Goal: Task Accomplishment & Management: Complete application form

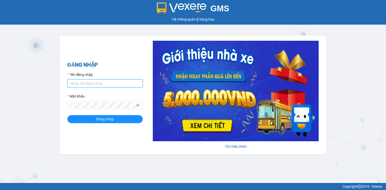
click at [106, 83] on input "Tên đăng nhập" at bounding box center [104, 83] width 75 height 8
type input "mai.quehuong"
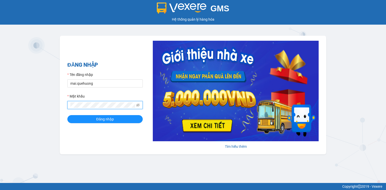
click at [67, 115] on button "Đăng nhập" at bounding box center [104, 119] width 75 height 8
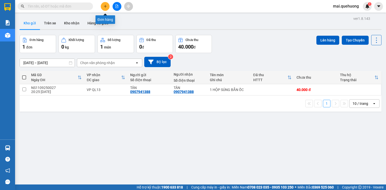
click at [105, 7] on icon "plus" at bounding box center [106, 7] width 4 height 4
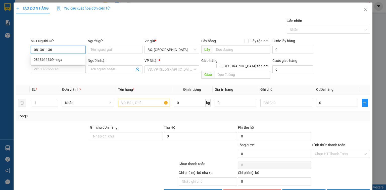
type input "0813611369"
click at [51, 58] on div "0813611369 - nga" at bounding box center [58, 60] width 48 height 6
type input "nga"
type input "0375754145"
type input "trường"
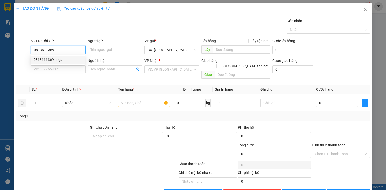
type input "xe 030"
type input "20.000"
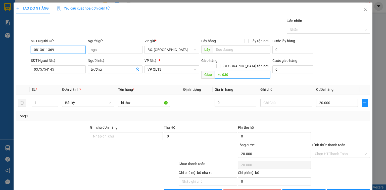
type input "0813611369"
click at [237, 71] on input "xe 030" at bounding box center [243, 75] width 56 height 8
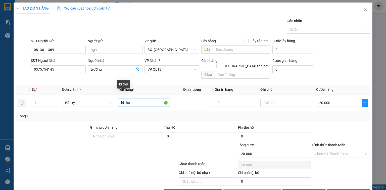
drag, startPoint x: 142, startPoint y: 99, endPoint x: 66, endPoint y: 120, distance: 79.0
click at [66, 120] on div "Transit Pickup Surcharge Ids Transit Deliver Surcharge Ids Transit Deliver Surc…" at bounding box center [193, 107] width 354 height 179
type input "t"
type input "TH XOP"
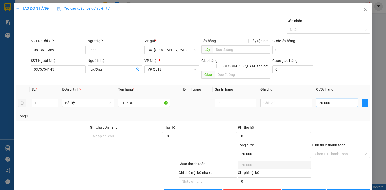
click at [324, 99] on input "20.000" at bounding box center [337, 103] width 42 height 8
type input "6"
type input "60"
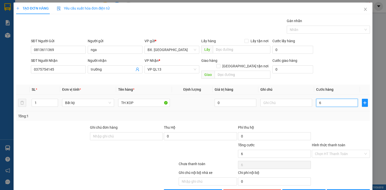
type input "60"
type input "60.000"
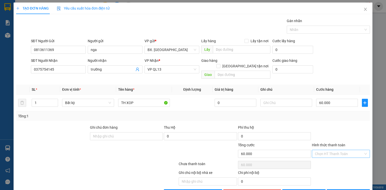
click at [333, 150] on input "Hình thức thanh toán" at bounding box center [339, 154] width 49 height 8
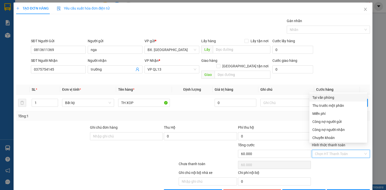
click at [329, 95] on div "Tại văn phòng" at bounding box center [338, 98] width 52 height 6
type input "0"
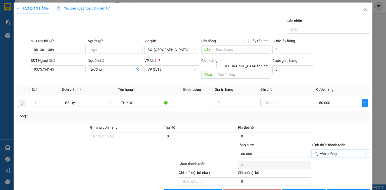
scroll to position [11, 0]
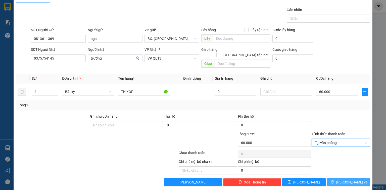
click at [340, 178] on button "Lưu và In" at bounding box center [348, 182] width 43 height 8
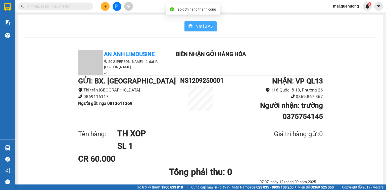
click at [190, 25] on icon "printer" at bounding box center [191, 26] width 4 height 4
click at [67, 7] on input "text" at bounding box center [57, 7] width 59 height 6
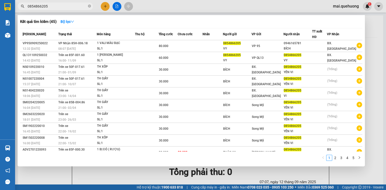
type input "0854866205"
click at [173, 4] on div at bounding box center [193, 95] width 386 height 190
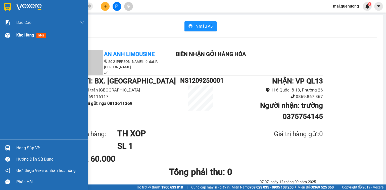
click at [24, 37] on span "Kho hàng" at bounding box center [25, 35] width 18 height 5
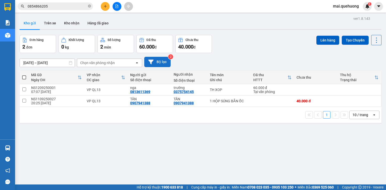
click at [159, 59] on button "Bộ lọc" at bounding box center [157, 62] width 26 height 10
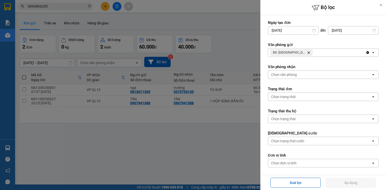
click at [307, 51] on icon "Delete" at bounding box center [308, 52] width 3 height 3
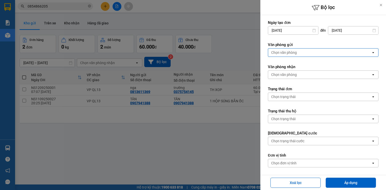
click at [295, 52] on div "Chọn văn phòng" at bounding box center [284, 52] width 26 height 5
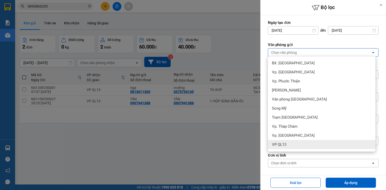
click at [281, 146] on span "VP QL13" at bounding box center [279, 144] width 14 height 5
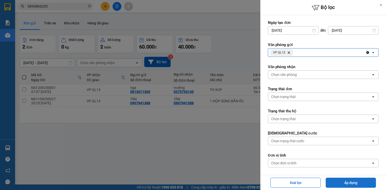
click at [354, 185] on button "Áp dụng" at bounding box center [351, 183] width 50 height 10
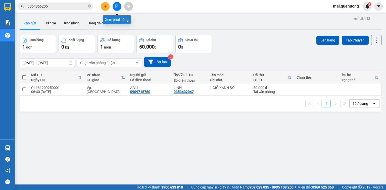
click at [118, 7] on icon "file-add" at bounding box center [117, 7] width 4 height 4
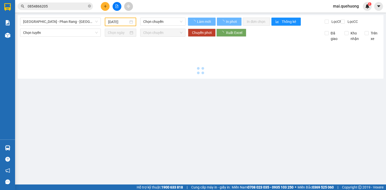
type input "12/09/2025"
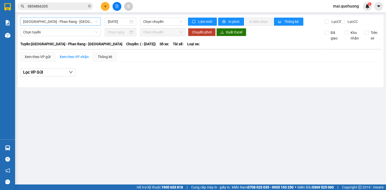
click at [68, 21] on span "Sài Gòn - Phan Rang - Ninh Sơn" at bounding box center [60, 22] width 75 height 8
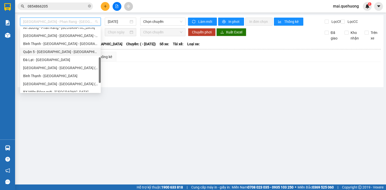
scroll to position [137, 0]
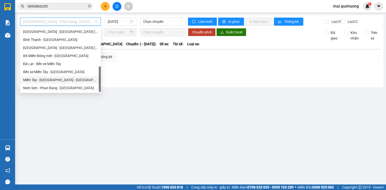
click at [59, 80] on div "Miền Tây - Phan Rang - Ninh Sơn" at bounding box center [60, 80] width 75 height 6
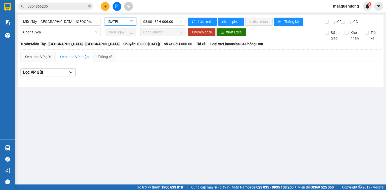
click at [111, 19] on input "12/09/2025" at bounding box center [118, 22] width 21 height 6
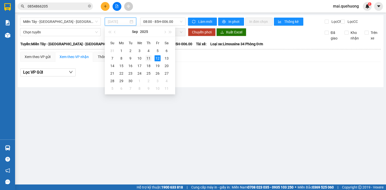
click at [149, 58] on div "11" at bounding box center [149, 58] width 6 height 6
type input "11/09/2025"
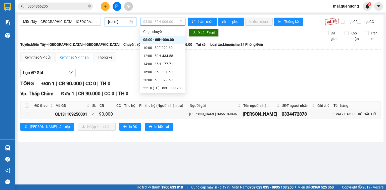
click at [163, 22] on span "08:00 - 85H-006.00" at bounding box center [162, 22] width 39 height 8
click at [155, 48] on div "10:00 - 50F-029.60" at bounding box center [162, 48] width 39 height 6
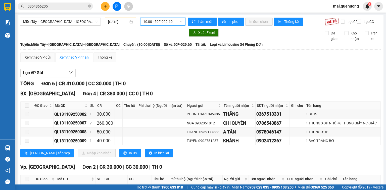
click at [153, 19] on span "10:00 - 50F-029.60" at bounding box center [162, 22] width 39 height 8
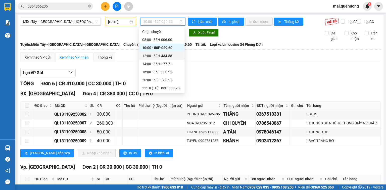
click at [144, 55] on div "12:00 - 50H-434.58" at bounding box center [161, 56] width 39 height 6
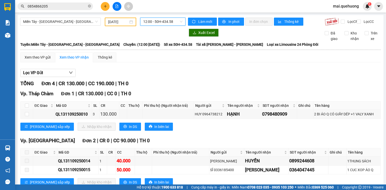
click at [171, 22] on span "12:00 - 50H-434.58" at bounding box center [162, 22] width 39 height 8
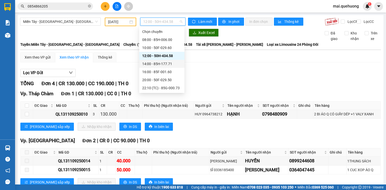
click at [159, 62] on div "14:00 - 85H-177.71" at bounding box center [161, 64] width 39 height 6
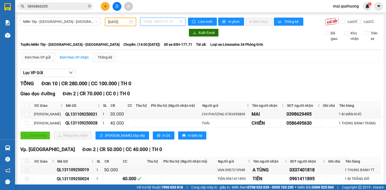
click at [155, 23] on span "14:00 - 85H-177.71" at bounding box center [162, 22] width 39 height 8
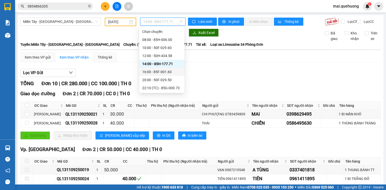
click at [143, 71] on div "16:00 - 85F-001.60" at bounding box center [161, 72] width 39 height 6
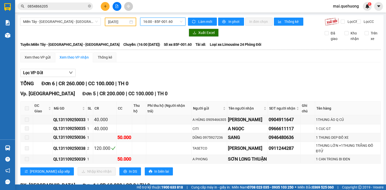
click at [73, 4] on input "0854866205" at bounding box center [57, 7] width 59 height 6
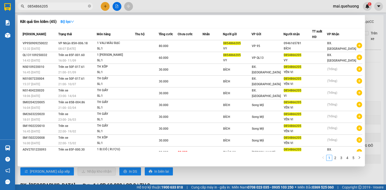
click at [73, 4] on input "0854866205" at bounding box center [57, 7] width 59 height 6
click at [73, 5] on input "0854866205" at bounding box center [57, 7] width 59 height 6
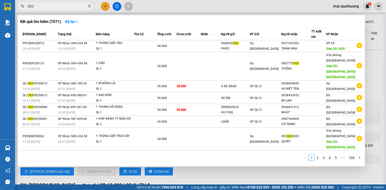
click at [66, 5] on input "302" at bounding box center [57, 7] width 59 height 6
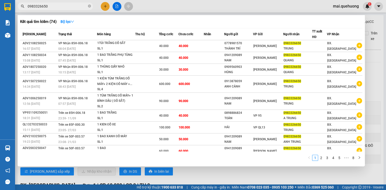
click at [77, 7] on input "0983326650" at bounding box center [57, 7] width 59 height 6
click at [76, 7] on input "0983326650" at bounding box center [57, 7] width 59 height 6
click at [72, 6] on input "0983326650" at bounding box center [57, 7] width 59 height 6
click at [71, 6] on input "0983326650" at bounding box center [57, 7] width 59 height 6
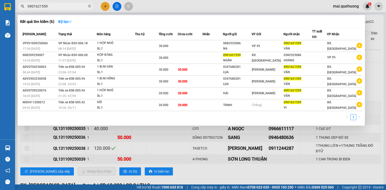
click at [64, 6] on input "0901621559" at bounding box center [57, 7] width 59 height 6
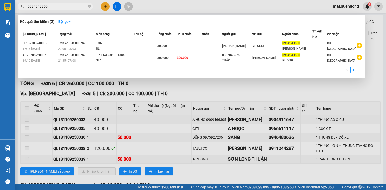
click at [57, 6] on input "0984943850" at bounding box center [57, 7] width 59 height 6
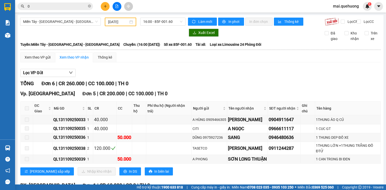
click at [61, 7] on input "0" at bounding box center [57, 7] width 59 height 6
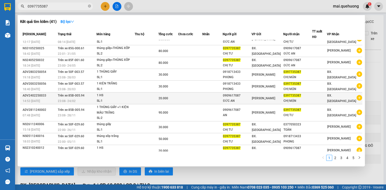
scroll to position [10, 0]
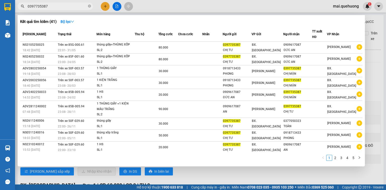
click at [216, 179] on div at bounding box center [193, 95] width 386 height 190
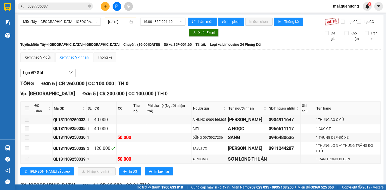
click at [59, 6] on input "0397735387" at bounding box center [57, 7] width 59 height 6
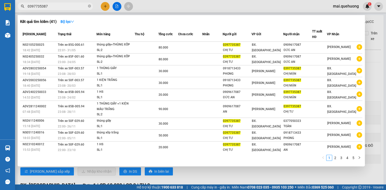
click at [59, 6] on input "0397735387" at bounding box center [57, 7] width 59 height 6
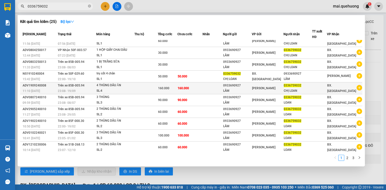
scroll to position [0, 0]
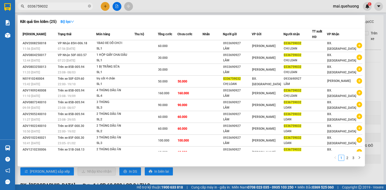
click at [60, 5] on input "0336759032" at bounding box center [57, 7] width 59 height 6
click at [59, 5] on input "0336759032" at bounding box center [57, 7] width 59 height 6
type input "0"
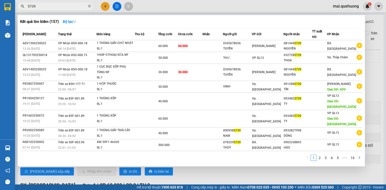
type input "5739"
click at [185, 4] on div at bounding box center [193, 95] width 386 height 190
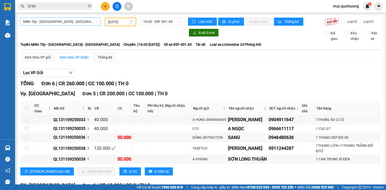
click at [55, 20] on span "Miền Tây - Phan Rang - Ninh Sơn" at bounding box center [60, 22] width 75 height 8
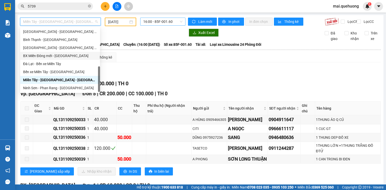
click at [173, 22] on span "16:00 - 85F-001.60" at bounding box center [162, 22] width 39 height 8
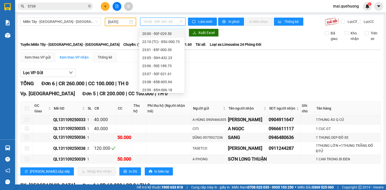
scroll to position [48, 0]
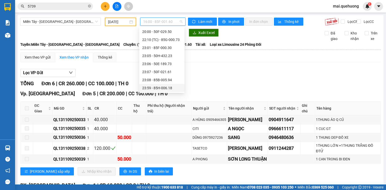
click at [169, 86] on div "23:59 - 85H-006.18" at bounding box center [161, 88] width 39 height 6
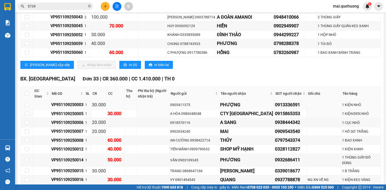
scroll to position [342, 0]
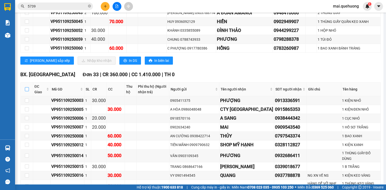
click at [25, 91] on input "checkbox" at bounding box center [27, 89] width 4 height 4
checkbox input "true"
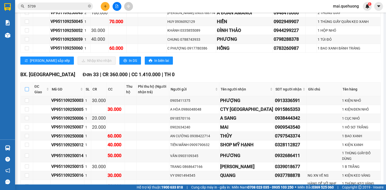
checkbox input "true"
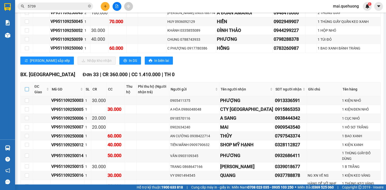
checkbox input "true"
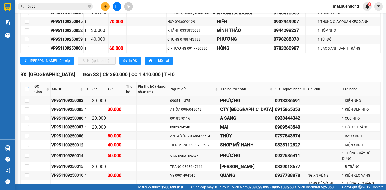
checkbox input "true"
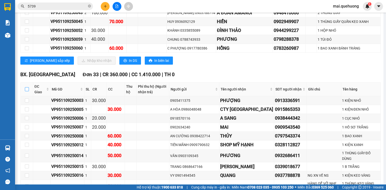
checkbox input "true"
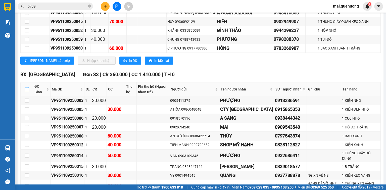
checkbox input "true"
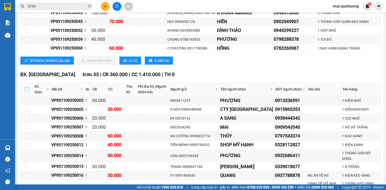
checkbox input "true"
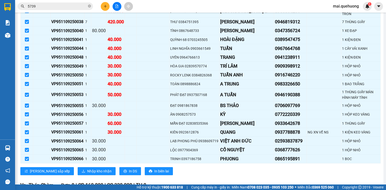
scroll to position [643, 0]
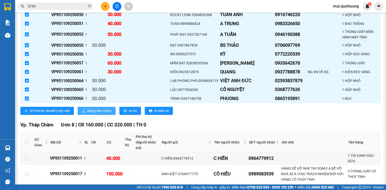
click at [87, 108] on span "Nhập kho nhận" at bounding box center [99, 111] width 24 height 6
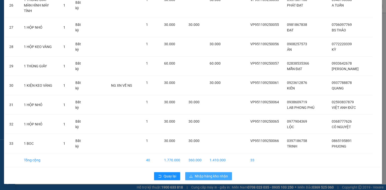
scroll to position [548, 0]
click at [201, 176] on span "Nhập hàng kho nhận" at bounding box center [211, 176] width 33 height 6
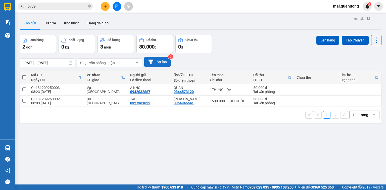
click at [163, 60] on button "Bộ lọc" at bounding box center [157, 62] width 26 height 10
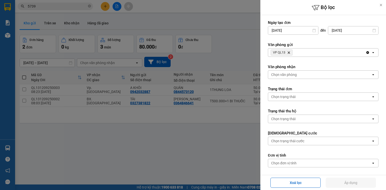
click at [290, 53] on icon "Delete" at bounding box center [288, 52] width 3 height 3
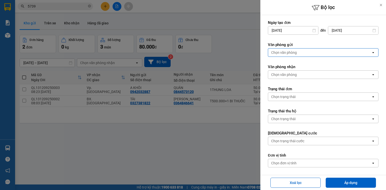
click at [291, 53] on div "Chọn văn phòng" at bounding box center [284, 52] width 26 height 5
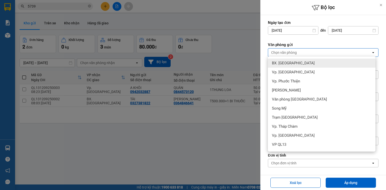
click at [296, 60] on div "BX. Ninh Sơn" at bounding box center [322, 63] width 108 height 9
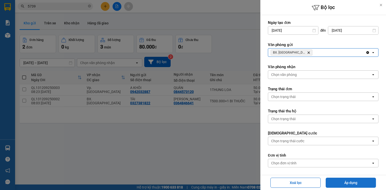
click at [335, 184] on button "Áp dụng" at bounding box center [351, 183] width 50 height 10
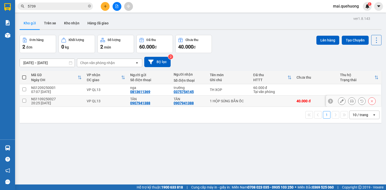
click at [24, 100] on input "checkbox" at bounding box center [24, 101] width 4 height 4
checkbox input "true"
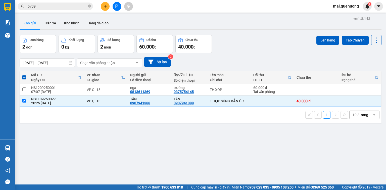
click at [25, 77] on span at bounding box center [24, 77] width 4 height 4
click at [24, 75] on input "checkbox" at bounding box center [24, 75] width 0 height 0
checkbox input "true"
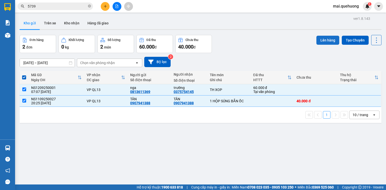
click at [328, 39] on button "Lên hàng" at bounding box center [327, 40] width 23 height 9
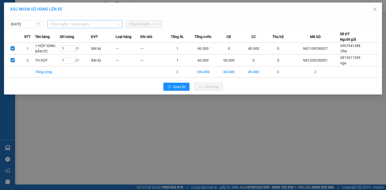
click at [86, 26] on span "Chọn tuyến - nhóm tuyến" at bounding box center [84, 24] width 69 height 8
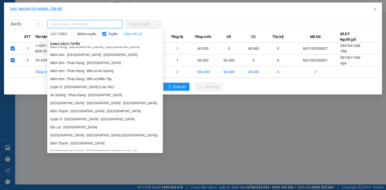
scroll to position [88, 0]
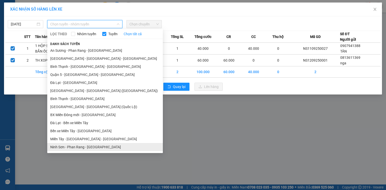
click at [107, 145] on li "Ninh Sơn - Phan Rang - Miền Tây" at bounding box center [105, 147] width 116 height 8
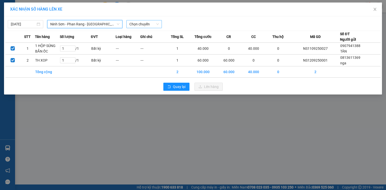
click at [147, 22] on span "Chọn chuyến" at bounding box center [143, 24] width 29 height 8
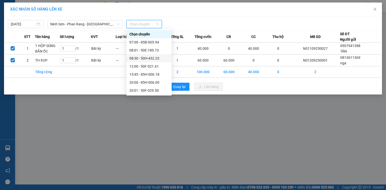
click at [144, 57] on div "08:30 - 50H-432.23" at bounding box center [148, 59] width 39 height 6
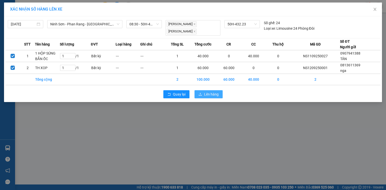
click at [212, 92] on span "Lên hàng" at bounding box center [211, 94] width 15 height 6
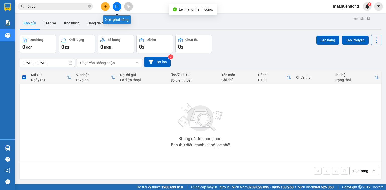
click at [120, 5] on button at bounding box center [117, 6] width 9 height 9
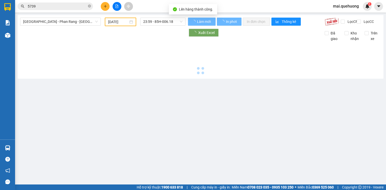
type input "12/09/2025"
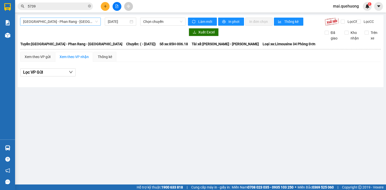
click at [70, 23] on span "Sài Gòn - Phan Rang - Ninh Sơn" at bounding box center [60, 22] width 75 height 8
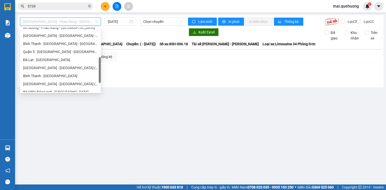
scroll to position [137, 0]
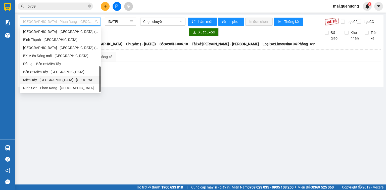
click at [65, 80] on div "Miền Tây - Phan Rang - Ninh Sơn" at bounding box center [60, 80] width 75 height 6
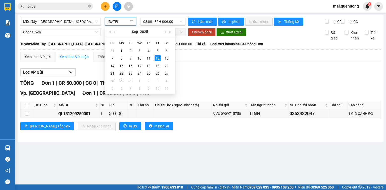
click at [125, 21] on input "12/09/2025" at bounding box center [118, 22] width 21 height 6
click at [149, 56] on div "11" at bounding box center [149, 58] width 6 height 6
type input "11/09/2025"
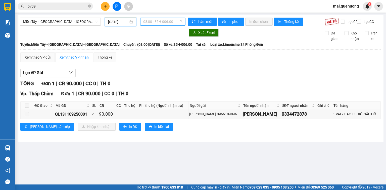
click at [168, 22] on span "08:00 - 85H-006.00" at bounding box center [162, 22] width 39 height 8
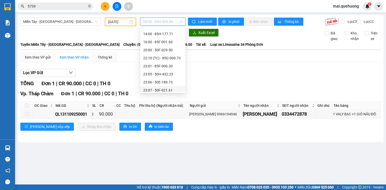
scroll to position [48, 0]
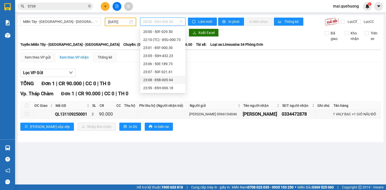
click at [163, 79] on div "23:08 - 85B-005.94" at bounding box center [162, 80] width 39 height 6
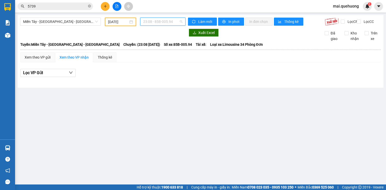
click at [149, 22] on span "23:08 - 85B-005.94" at bounding box center [162, 22] width 39 height 8
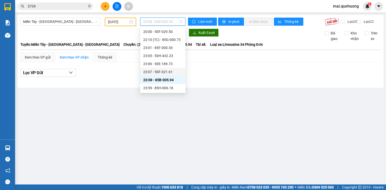
click at [160, 71] on div "23:07 - 50F-021.61" at bounding box center [162, 72] width 39 height 6
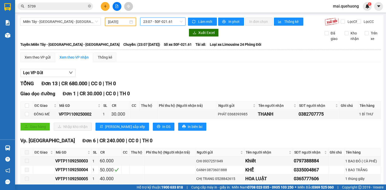
click at [160, 22] on span "23:07 - 50F-021.61" at bounding box center [162, 22] width 39 height 8
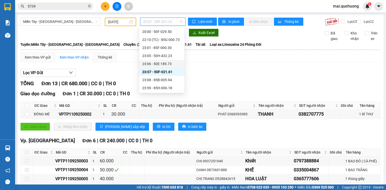
click at [169, 65] on div "23:06 - 50E-189.73" at bounding box center [161, 64] width 39 height 6
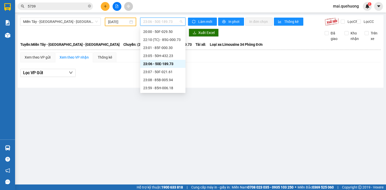
click at [171, 21] on span "23:06 - 50E-189.73" at bounding box center [162, 22] width 39 height 8
click at [174, 55] on div "23:05 - 50H-432.23" at bounding box center [162, 56] width 39 height 6
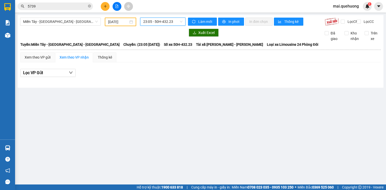
click at [162, 23] on span "23:05 - 50H-432.23" at bounding box center [162, 22] width 39 height 8
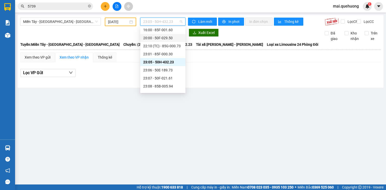
scroll to position [48, 0]
click at [161, 47] on div "23:01 - 85F-000.30" at bounding box center [162, 48] width 39 height 6
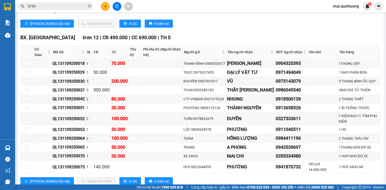
scroll to position [422, 0]
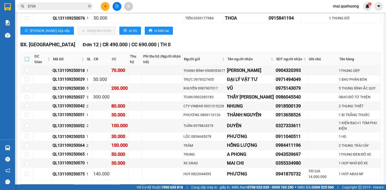
click at [28, 59] on input "checkbox" at bounding box center [27, 59] width 4 height 4
checkbox input "true"
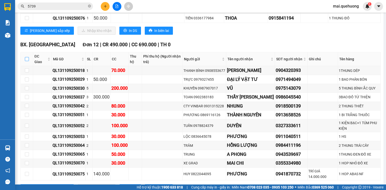
checkbox input "true"
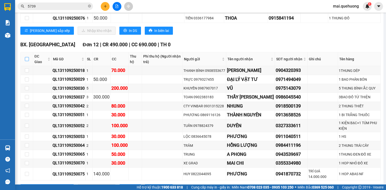
checkbox input "true"
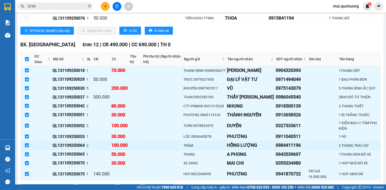
scroll to position [536, 0]
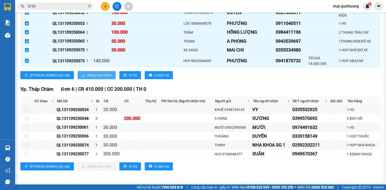
click at [87, 75] on span "Nhập kho nhận" at bounding box center [99, 75] width 24 height 6
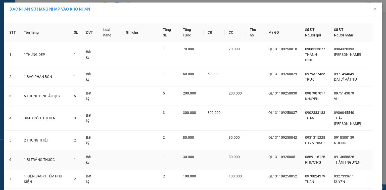
scroll to position [120, 0]
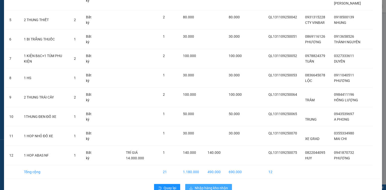
click at [208, 185] on span "Nhập hàng kho nhận" at bounding box center [211, 188] width 33 height 6
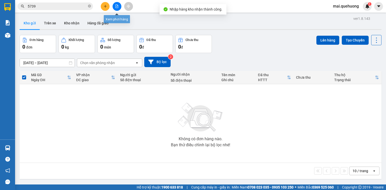
click at [115, 6] on icon "file-add" at bounding box center [117, 7] width 4 height 4
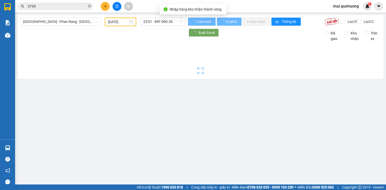
type input "12/09/2025"
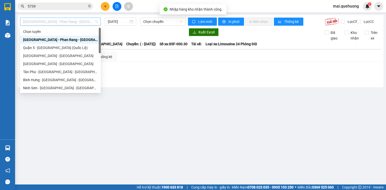
click at [79, 21] on span "Sài Gòn - Phan Rang - Ninh Sơn" at bounding box center [60, 22] width 75 height 8
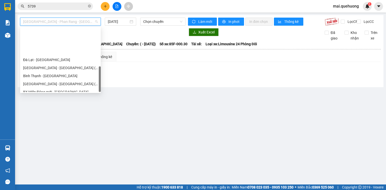
scroll to position [137, 0]
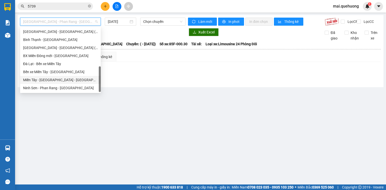
click at [63, 78] on div "Miền Tây - Phan Rang - Ninh Sơn" at bounding box center [60, 80] width 75 height 6
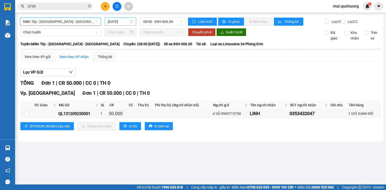
click at [113, 21] on input "12/09/2025" at bounding box center [118, 22] width 21 height 6
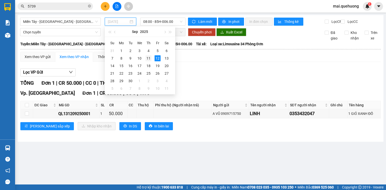
click at [149, 58] on div "11" at bounding box center [149, 58] width 6 height 6
type input "11/09/2025"
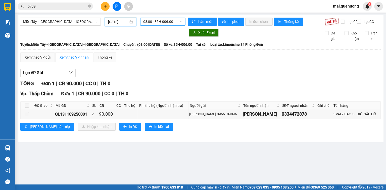
click at [159, 22] on span "08:00 - 85H-006.00" at bounding box center [162, 22] width 39 height 8
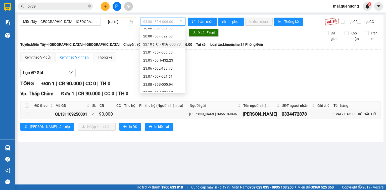
scroll to position [48, 0]
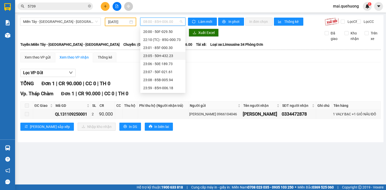
click at [167, 57] on div "23:05 - 50H-432.23" at bounding box center [162, 56] width 39 height 6
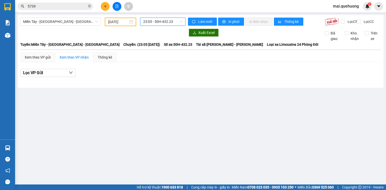
click at [162, 20] on span "23:05 - 50H-432.23" at bounding box center [162, 22] width 39 height 8
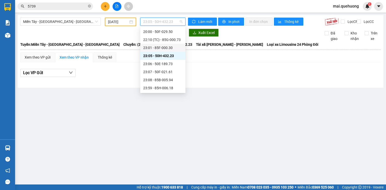
click at [166, 49] on div "23:01 - 85F-000.30" at bounding box center [162, 48] width 39 height 6
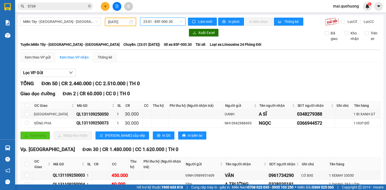
click at [165, 23] on span "23:01 - 85F-000.30" at bounding box center [162, 22] width 39 height 8
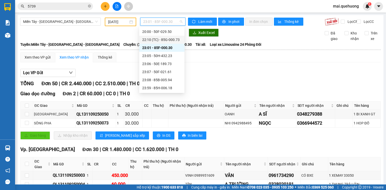
click at [167, 37] on div "22:10 (TC) - 85G-000.73" at bounding box center [161, 40] width 39 height 6
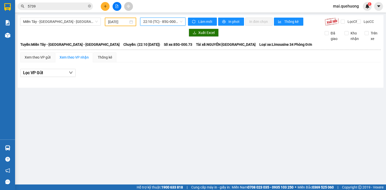
click at [163, 24] on span "22:10 (TC) - 85G-000.73" at bounding box center [162, 22] width 39 height 8
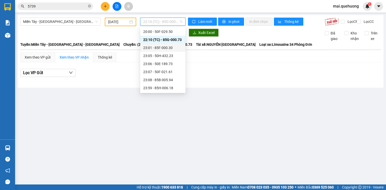
scroll to position [28, 0]
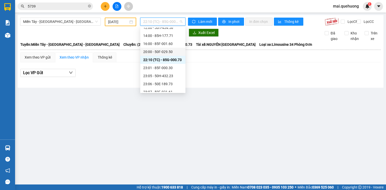
click at [161, 51] on div "20:00 - 50F-029.50" at bounding box center [162, 52] width 39 height 6
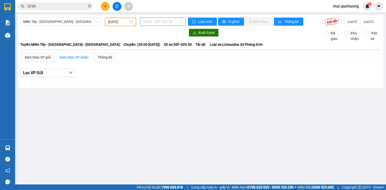
click at [161, 22] on span "20:00 - 50F-029.50" at bounding box center [162, 22] width 39 height 8
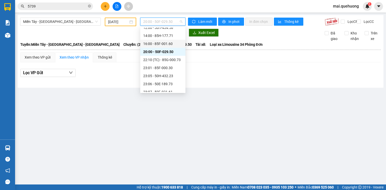
click at [161, 43] on div "16:00 - 85F-001.60" at bounding box center [162, 44] width 39 height 6
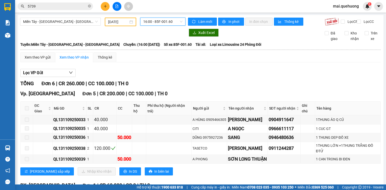
click at [156, 23] on span "16:00 - 85F-001.60" at bounding box center [162, 22] width 39 height 8
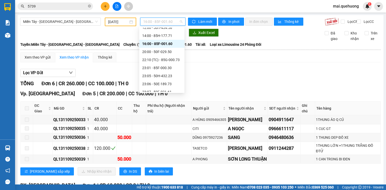
scroll to position [8, 0]
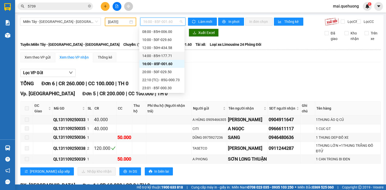
click at [158, 56] on div "14:00 - 85H-177.71" at bounding box center [161, 56] width 39 height 6
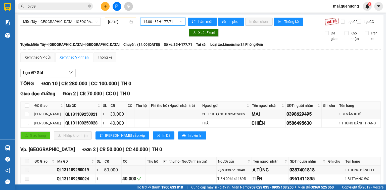
click at [165, 21] on span "14:00 - 85H-177.71" at bounding box center [162, 22] width 39 height 8
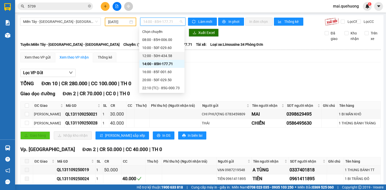
click at [171, 56] on div "12:00 - 50H-434.58" at bounding box center [161, 56] width 39 height 6
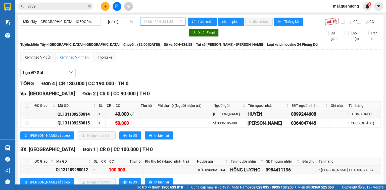
click at [152, 20] on span "12:00 - 50H-434.58" at bounding box center [162, 22] width 39 height 8
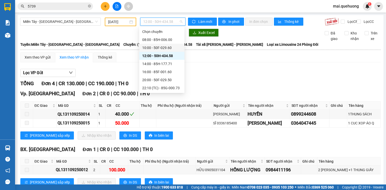
click at [152, 47] on div "10:00 - 50F-029.60" at bounding box center [161, 48] width 39 height 6
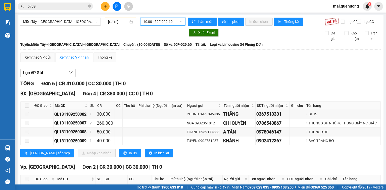
click at [162, 19] on span "10:00 - 50F-029.60" at bounding box center [162, 22] width 39 height 8
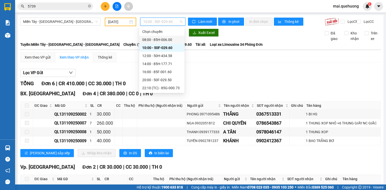
click at [165, 40] on div "08:00 - 85H-006.00" at bounding box center [161, 40] width 39 height 6
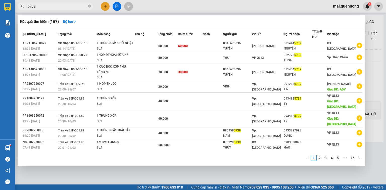
click at [70, 5] on input "5739" at bounding box center [57, 7] width 59 height 6
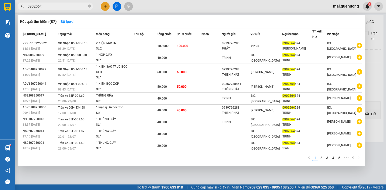
type input "0902564"
click at [108, 5] on div at bounding box center [193, 95] width 386 height 190
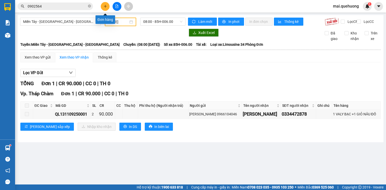
click at [107, 5] on button at bounding box center [105, 6] width 9 height 9
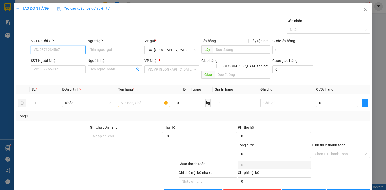
click at [72, 51] on input "SĐT Người Gửi" at bounding box center [58, 50] width 55 height 8
type input "0931249803"
click at [66, 60] on div "0931249803 - PHƯƠNG" at bounding box center [58, 60] width 48 height 6
type input "PHƯƠNG"
type input "0982159359"
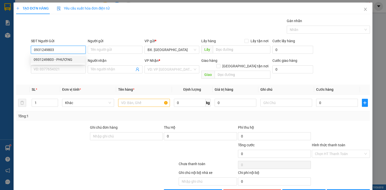
type input "DUNG"
type input "60.000"
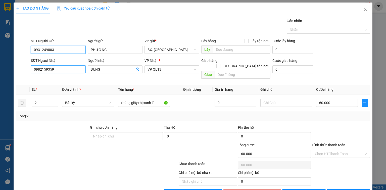
type input "0931249803"
click at [71, 70] on input "0982159359" at bounding box center [58, 69] width 55 height 8
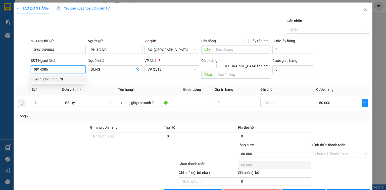
click at [63, 79] on div "0914386147 - VINH" at bounding box center [58, 79] width 48 height 6
type input "0914386147"
type input "VINH"
type input "30.000"
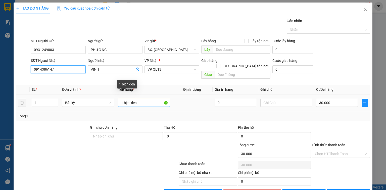
type input "0914386147"
drag, startPoint x: 144, startPoint y: 99, endPoint x: 44, endPoint y: 130, distance: 105.0
click at [44, 130] on div "Transit Pickup Surcharge Ids Transit Deliver Surcharge Ids Transit Deliver Surc…" at bounding box center [193, 107] width 354 height 179
click at [188, 68] on span "VP QL13" at bounding box center [172, 70] width 49 height 8
type input "TH GIAY"
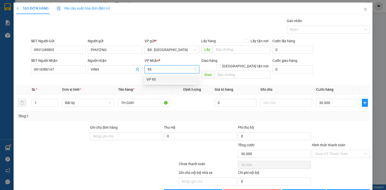
type input "95"
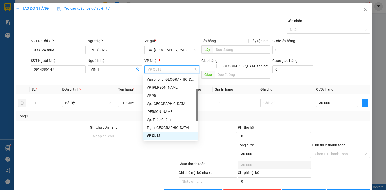
type input "1"
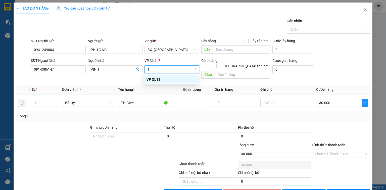
click at [164, 80] on div "VP QL13" at bounding box center [171, 80] width 48 height 6
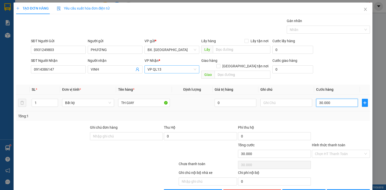
click at [324, 99] on input "30.000" at bounding box center [337, 103] width 42 height 8
type input "4"
type input "40"
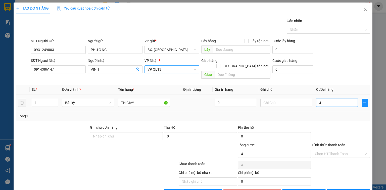
type input "40"
type input "40.000"
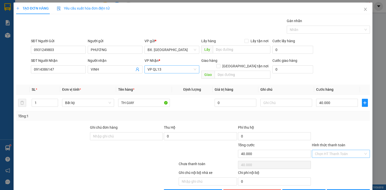
click at [323, 150] on input "Hình thức thanh toán" at bounding box center [339, 154] width 49 height 8
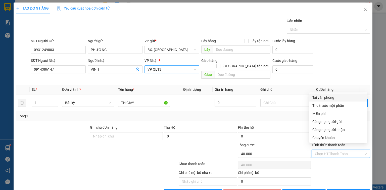
click at [332, 98] on div "Tại văn phòng" at bounding box center [338, 98] width 52 height 6
type input "0"
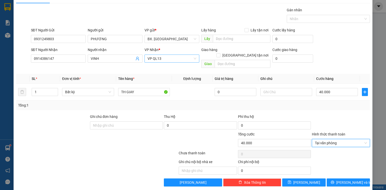
scroll to position [11, 0]
click at [337, 178] on button "Lưu và In" at bounding box center [348, 182] width 43 height 8
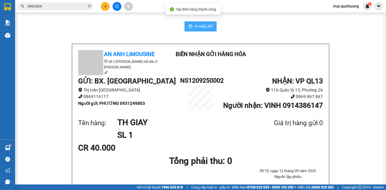
click at [196, 24] on span "In mẫu A5" at bounding box center [204, 26] width 18 height 6
